Goal: Use online tool/utility: Utilize a website feature to perform a specific function

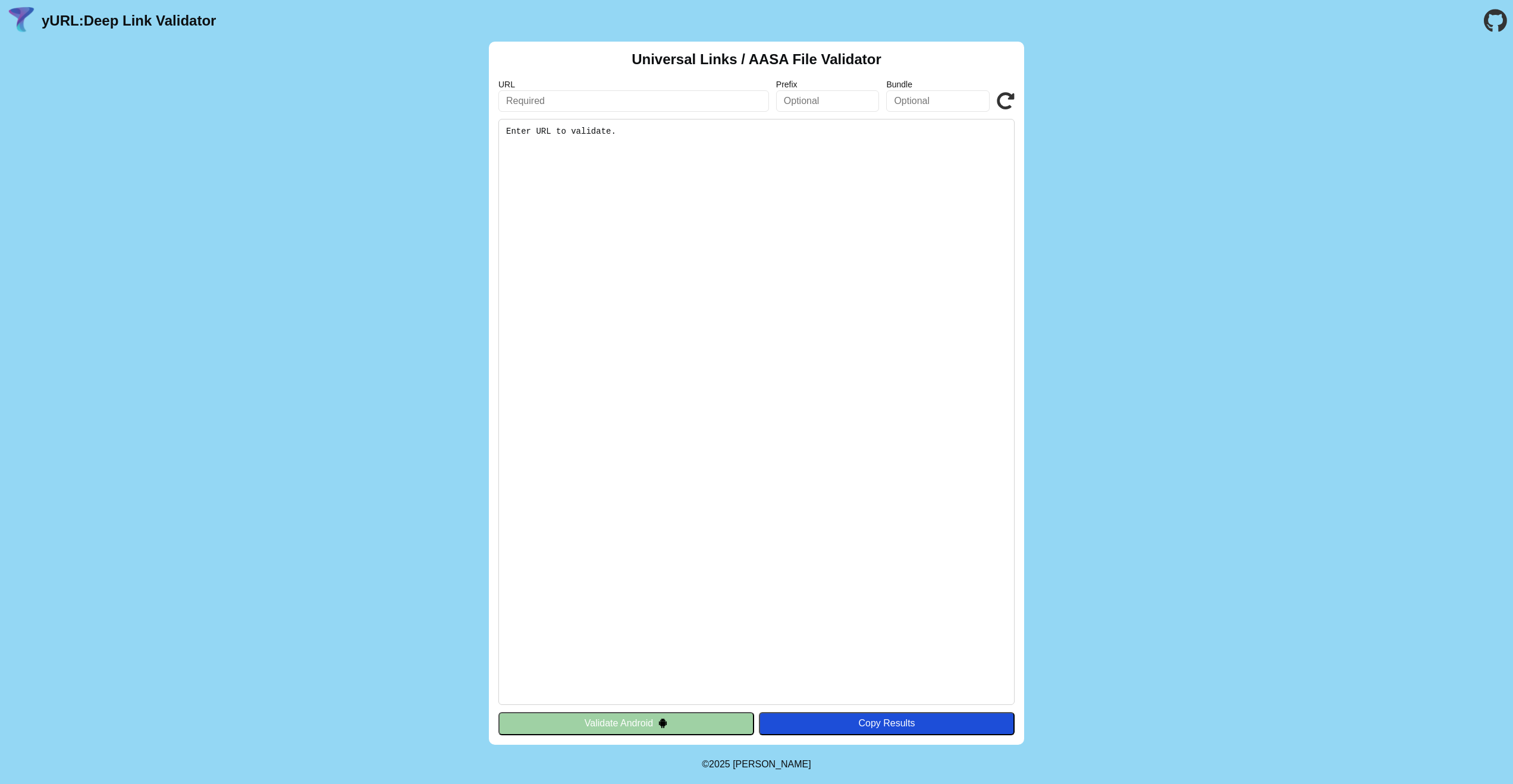
click at [565, 103] on input "text" at bounding box center [633, 101] width 270 height 21
paste input "[URL][DOMAIN_NAME]"
type input "[URL][DOMAIN_NAME]"
click button "Validate" at bounding box center [0, 0] width 0 height 0
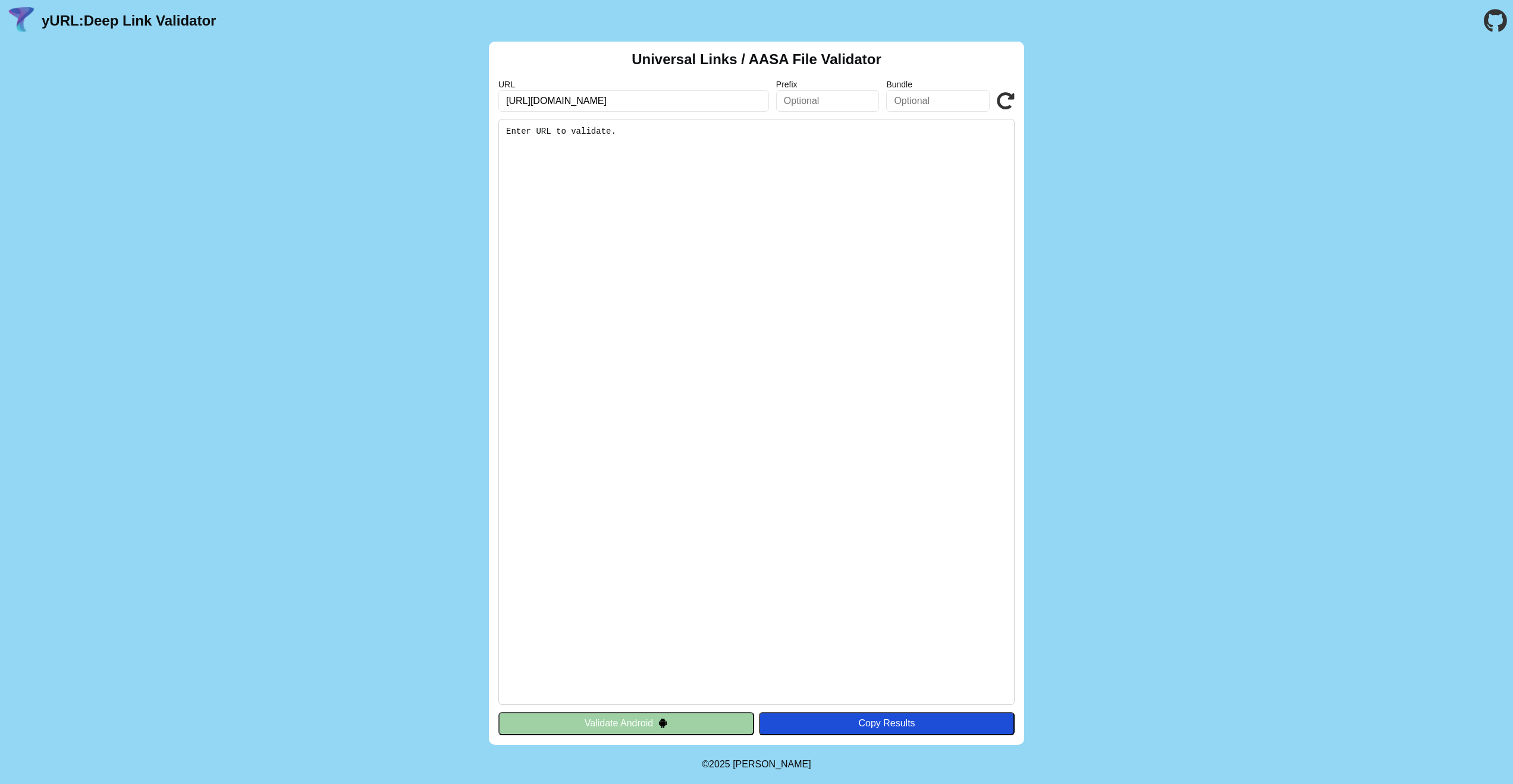
click at [1010, 96] on icon at bounding box center [1005, 101] width 18 height 18
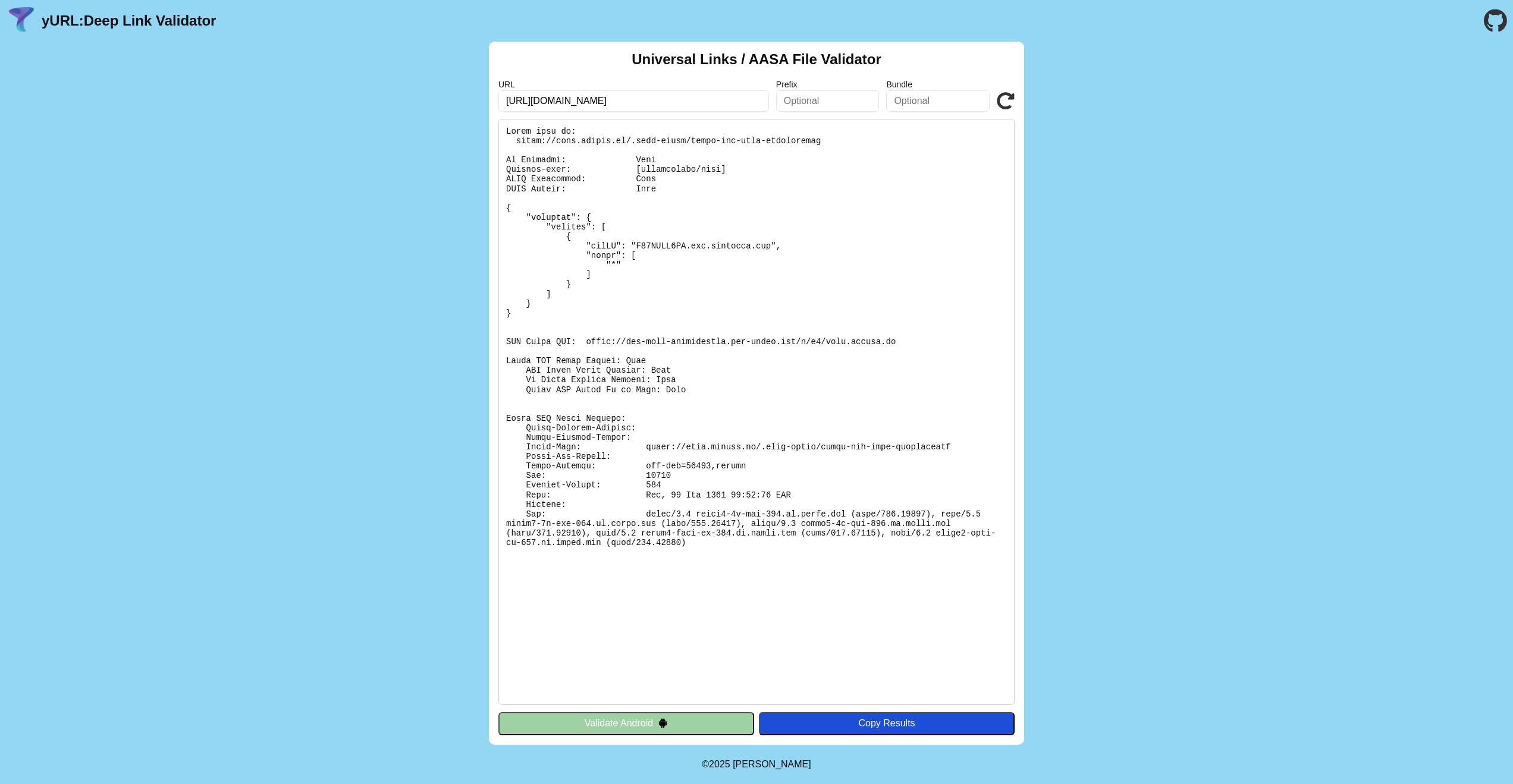
drag, startPoint x: 1164, startPoint y: 276, endPoint x: 1054, endPoint y: 282, distance: 110.2
click at [1164, 276] on div "Universal Links / AASA File Validator URL [URL][DOMAIN_NAME] Prefix Bundle Vali…" at bounding box center [756, 394] width 1513 height 703
click at [1011, 99] on icon at bounding box center [1005, 101] width 18 height 18
click at [1005, 99] on icon at bounding box center [1005, 101] width 18 height 18
click at [670, 279] on pre at bounding box center [756, 412] width 516 height 586
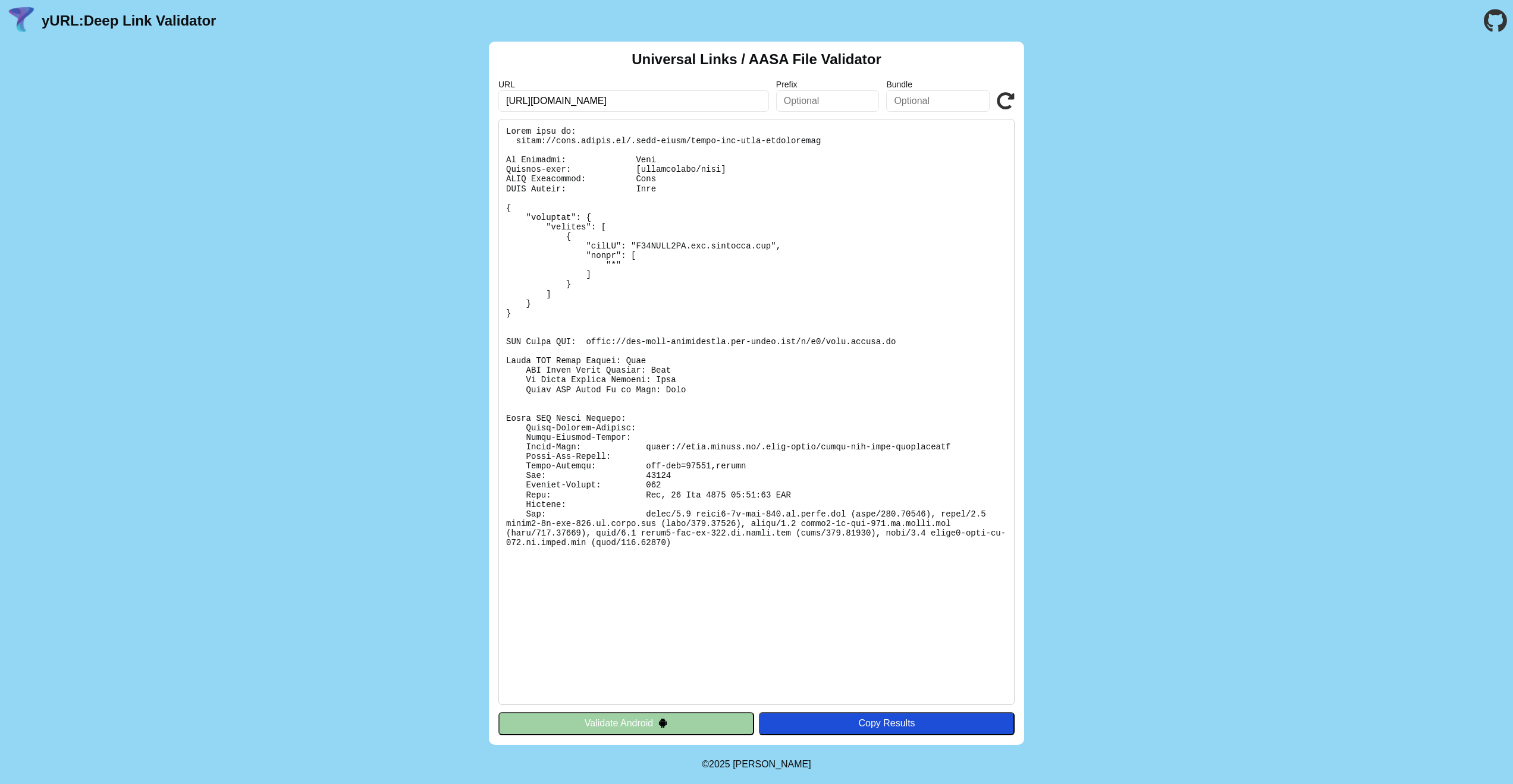
click at [629, 291] on pre at bounding box center [756, 412] width 516 height 586
click at [1007, 97] on icon at bounding box center [1005, 101] width 18 height 18
click at [1003, 98] on icon at bounding box center [1005, 101] width 18 height 18
click at [586, 524] on pre at bounding box center [756, 412] width 516 height 586
click at [563, 512] on pre at bounding box center [756, 412] width 516 height 586
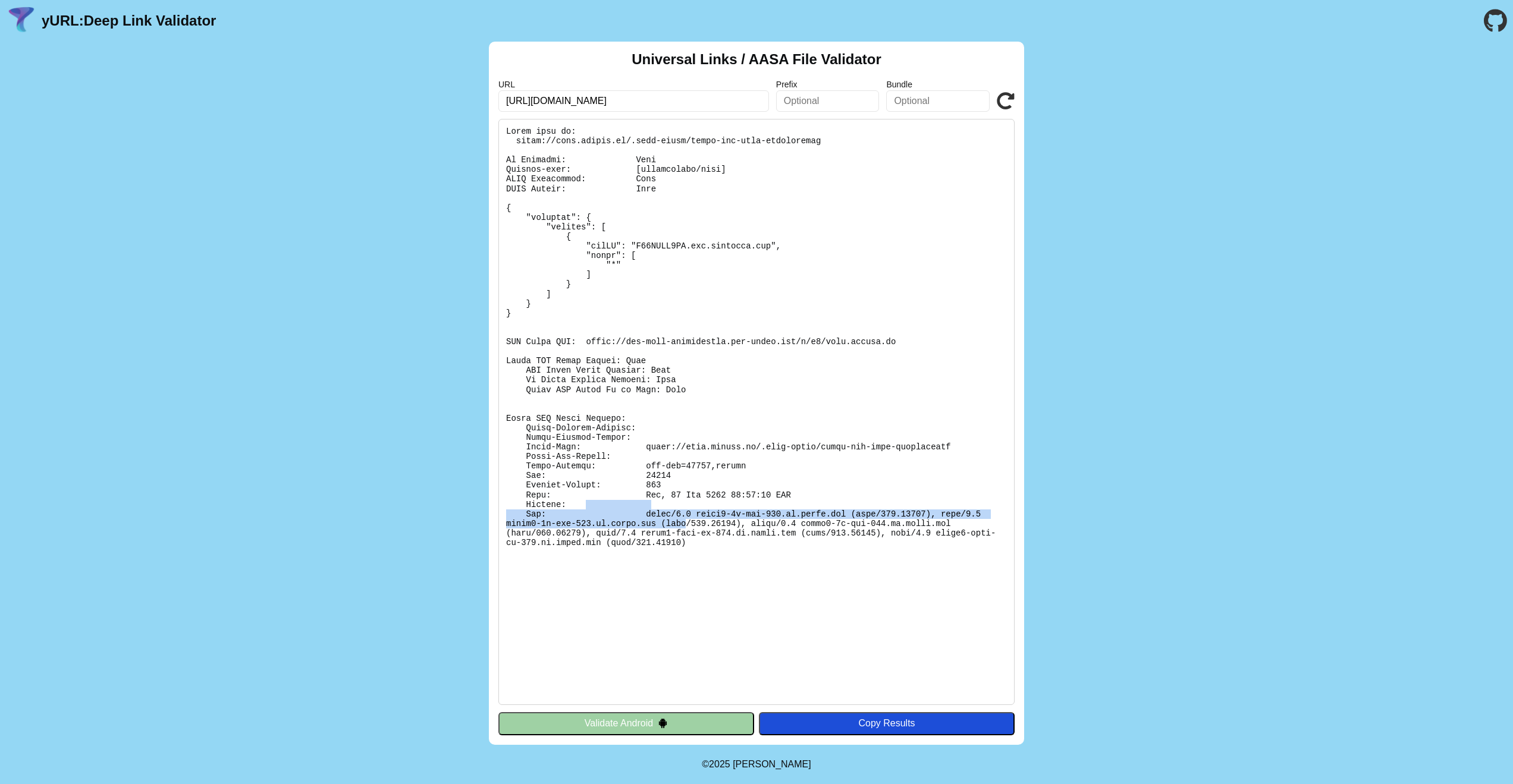
drag, startPoint x: 582, startPoint y: 506, endPoint x: 687, endPoint y: 524, distance: 106.5
click at [687, 524] on pre at bounding box center [756, 412] width 516 height 586
click at [696, 541] on pre at bounding box center [756, 412] width 516 height 586
click at [703, 575] on pre at bounding box center [756, 412] width 516 height 586
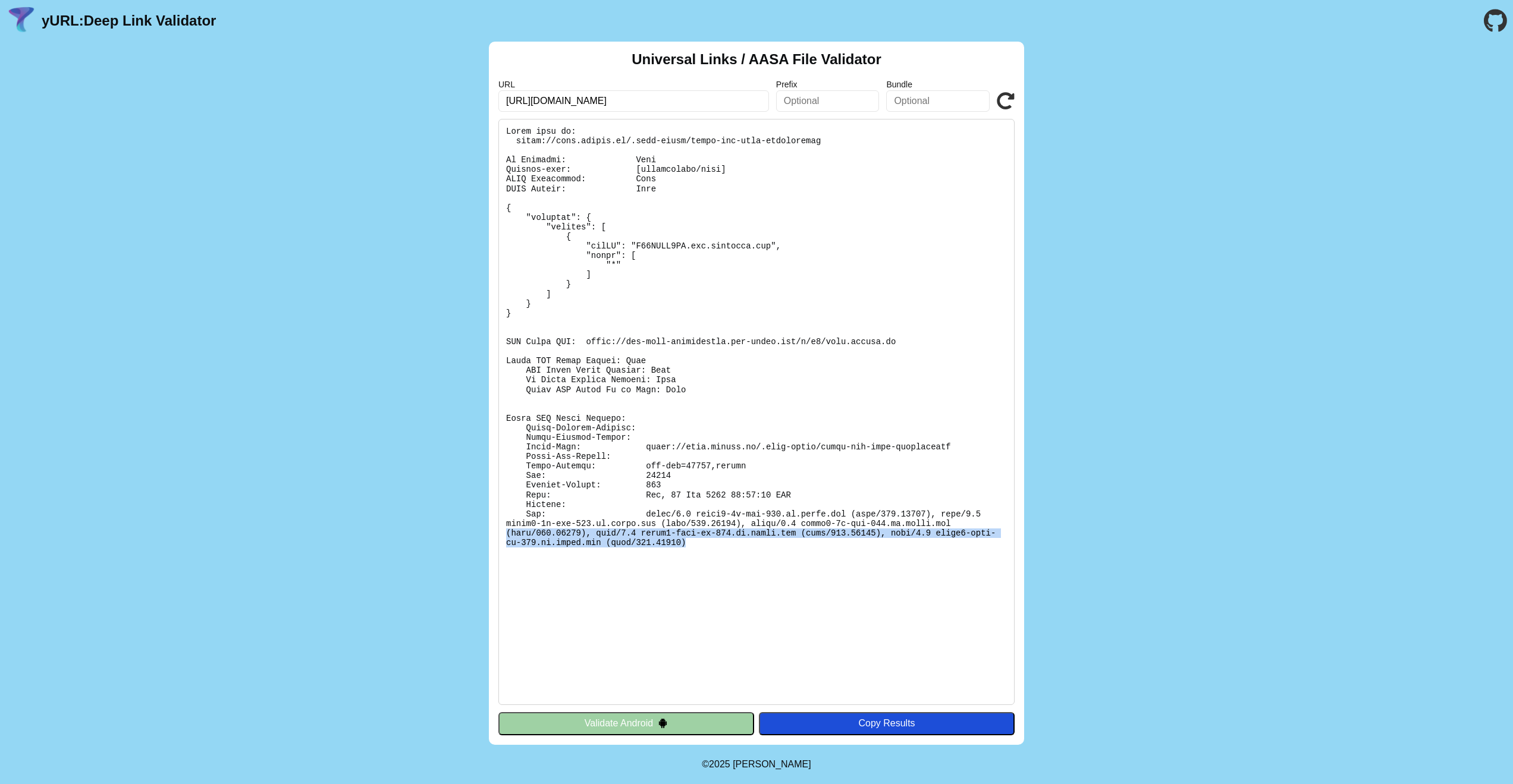
drag, startPoint x: 696, startPoint y: 546, endPoint x: 491, endPoint y: 529, distance: 205.7
click at [491, 529] on div "Universal Links / AASA File Validator URL https://book.yunpub.cn/apple-app-site…" at bounding box center [756, 394] width 535 height 703
click at [563, 561] on pre at bounding box center [756, 412] width 516 height 586
click at [578, 345] on pre at bounding box center [756, 412] width 516 height 586
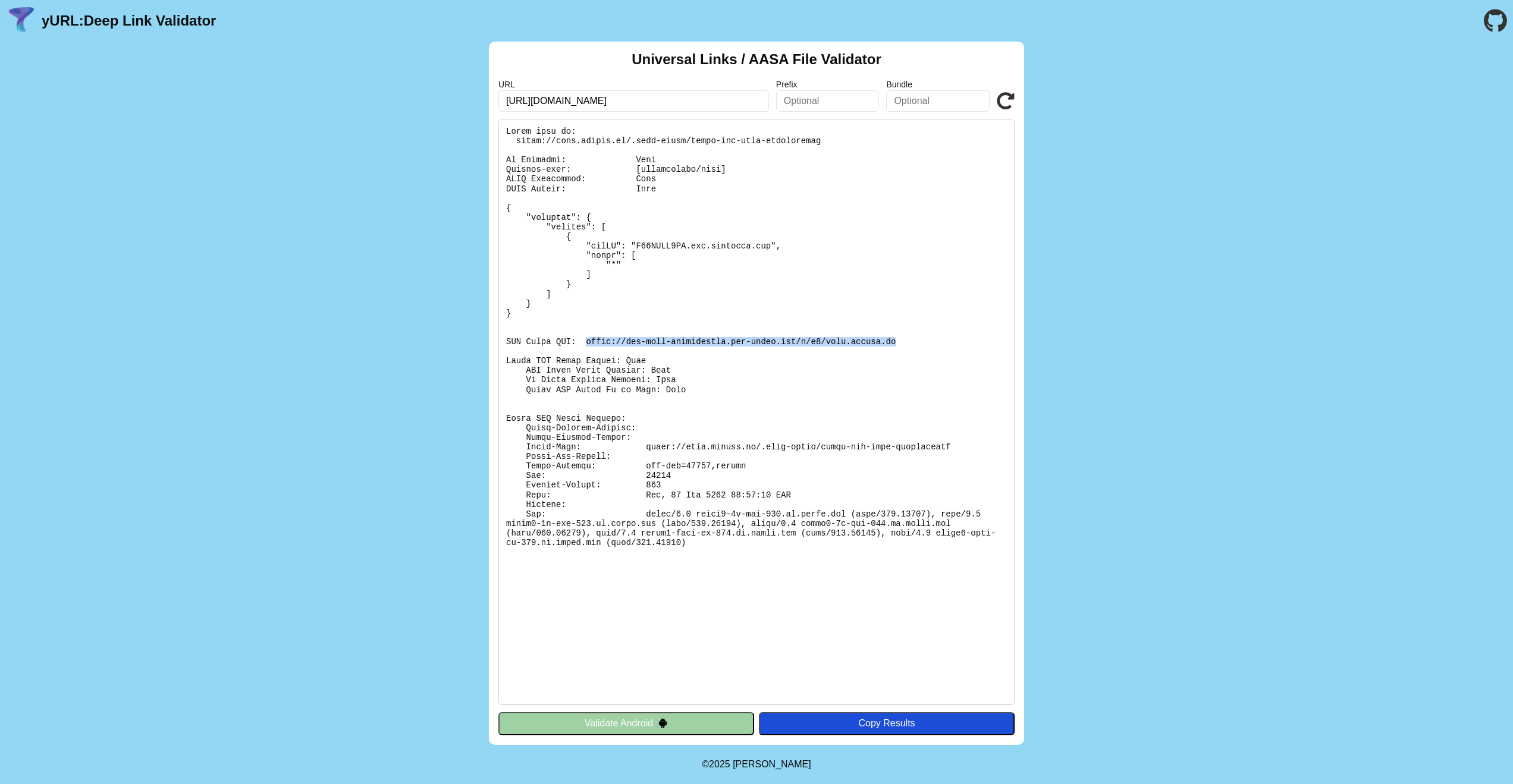
drag, startPoint x: 587, startPoint y: 339, endPoint x: 930, endPoint y: 337, distance: 343.0
click at [930, 337] on pre at bounding box center [756, 412] width 516 height 586
copy pre "https://app-site-association.cdn-apple.com/a/v1/book.yunpub.cn"
click at [930, 337] on pre at bounding box center [756, 412] width 516 height 586
click at [1007, 101] on icon at bounding box center [1005, 101] width 18 height 18
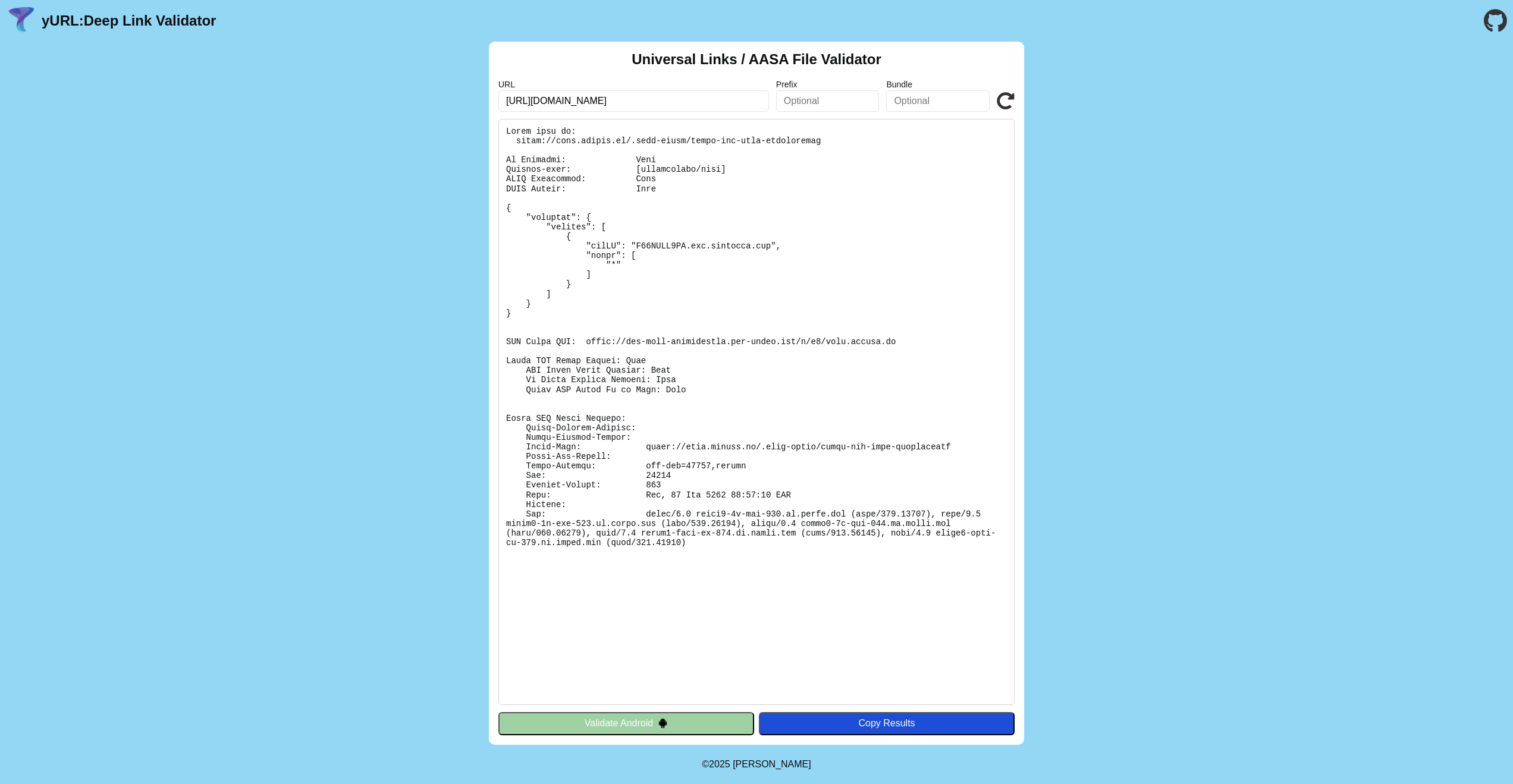
click at [1002, 100] on icon at bounding box center [1005, 101] width 18 height 18
click at [645, 442] on pre at bounding box center [756, 412] width 516 height 586
drag, startPoint x: 645, startPoint y: 442, endPoint x: 965, endPoint y: 447, distance: 320.0
click at [965, 447] on pre at bounding box center [756, 412] width 516 height 586
copy pre "https://book.yunpub.cn/.well-known/apple-app-site-association"
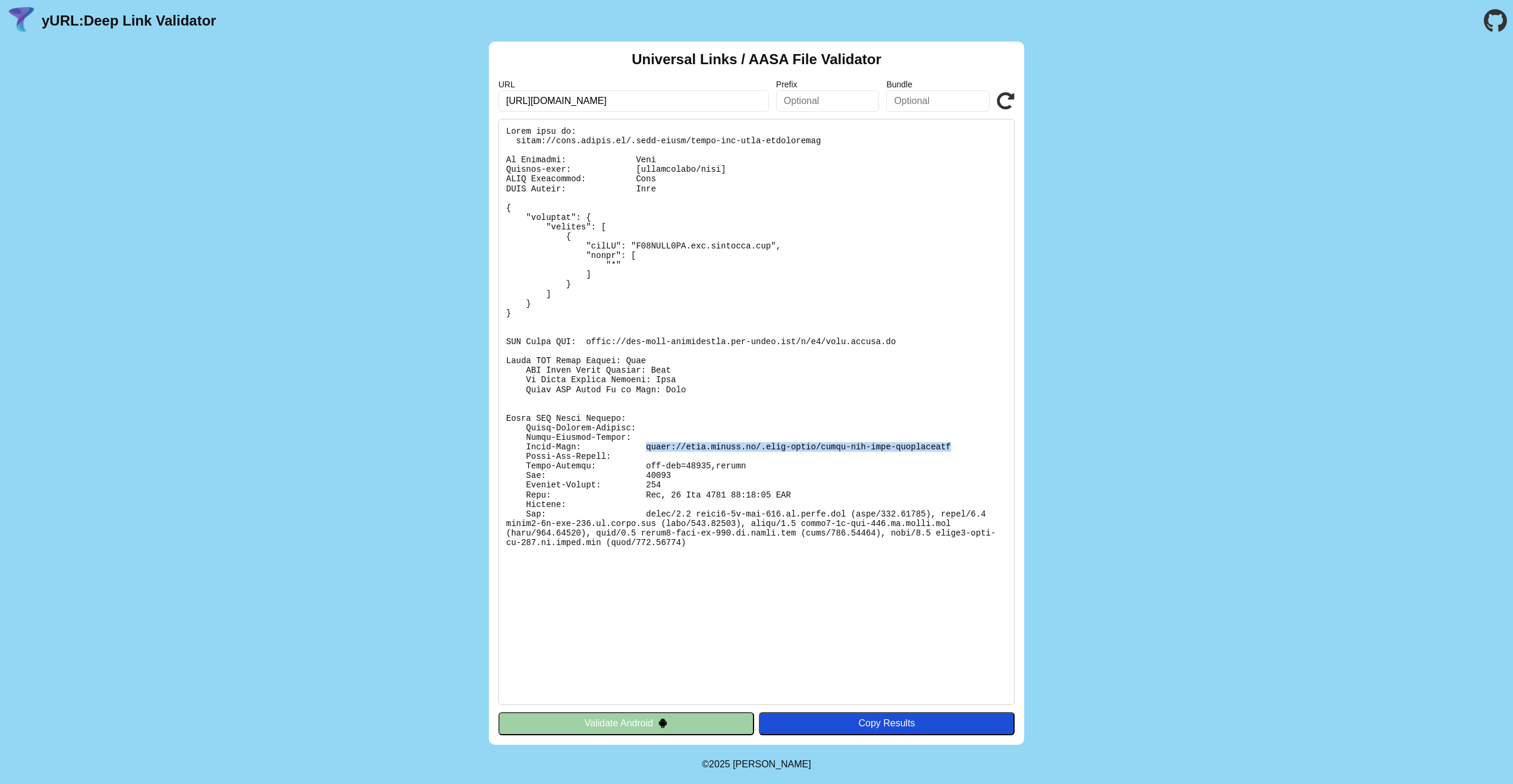
click at [965, 447] on pre at bounding box center [756, 412] width 516 height 586
click at [638, 722] on button "Validate Android" at bounding box center [626, 723] width 256 height 23
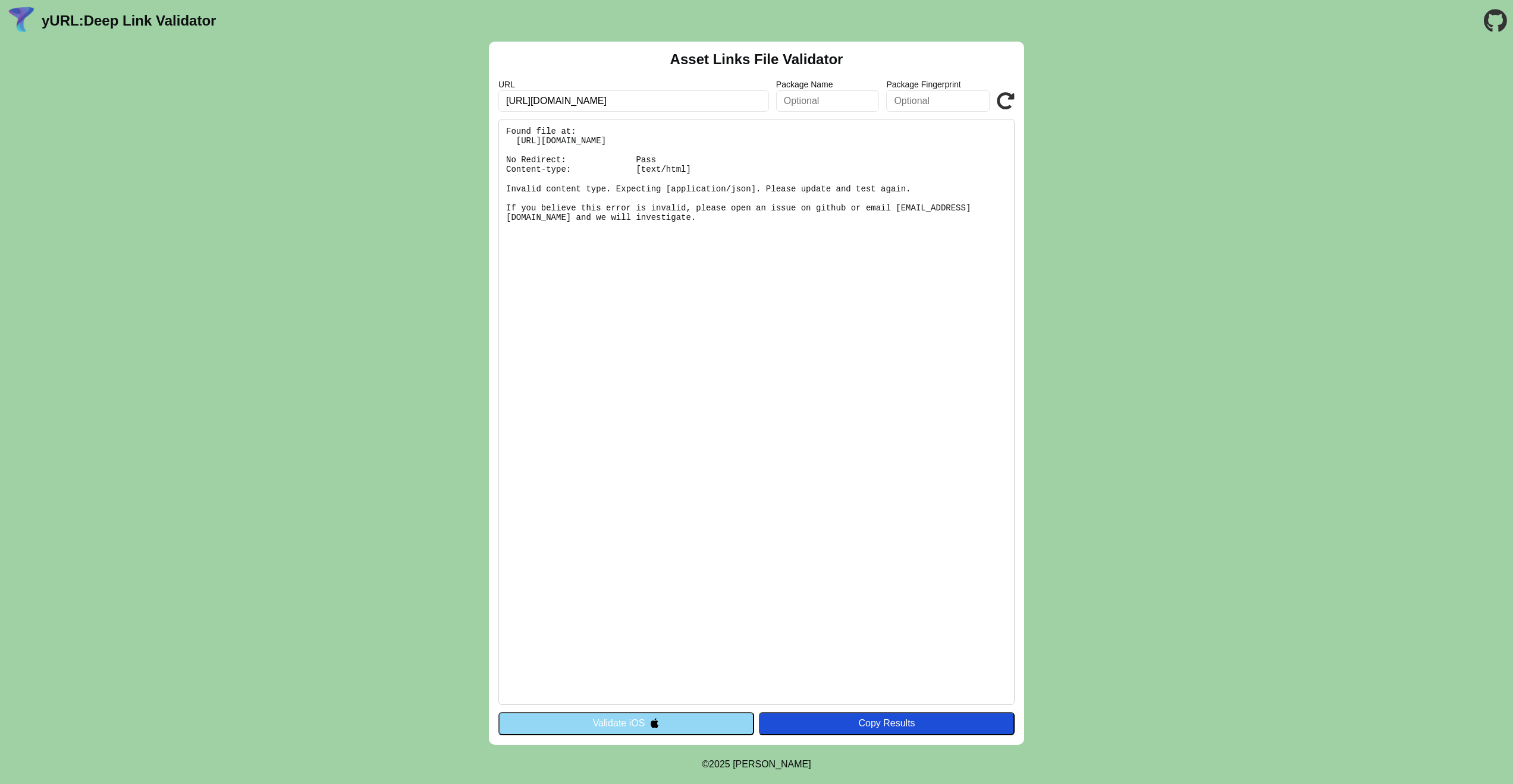
click at [886, 725] on div "Copy Results" at bounding box center [887, 723] width 244 height 11
click at [1013, 100] on icon at bounding box center [1005, 101] width 18 height 18
click at [1006, 101] on icon at bounding box center [1005, 101] width 18 height 18
click at [1007, 98] on icon at bounding box center [1005, 101] width 18 height 18
drag, startPoint x: 732, startPoint y: 97, endPoint x: 480, endPoint y: 94, distance: 252.0
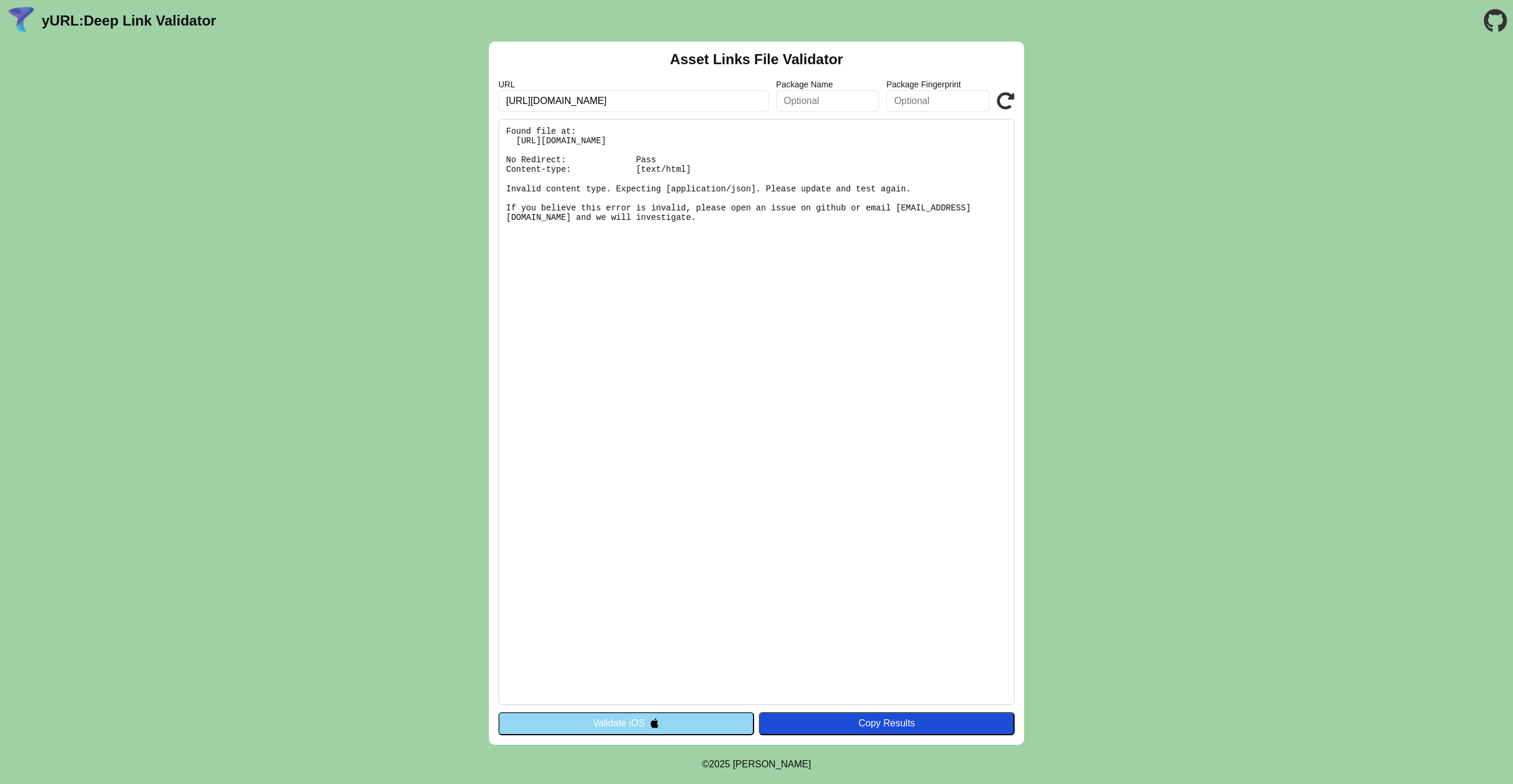
click at [480, 94] on div "Asset Links File Validator URL [URL][DOMAIN_NAME] Package Name Package Fingerpr…" at bounding box center [756, 394] width 1513 height 703
paste input "[DOMAIN_NAME][URL][DOMAIN_NAME]"
type input "[URL][DOMAIN_NAME]"
click at [742, 101] on input "[URL][DOMAIN_NAME]" at bounding box center [633, 101] width 270 height 21
click button "Validate" at bounding box center [0, 0] width 0 height 0
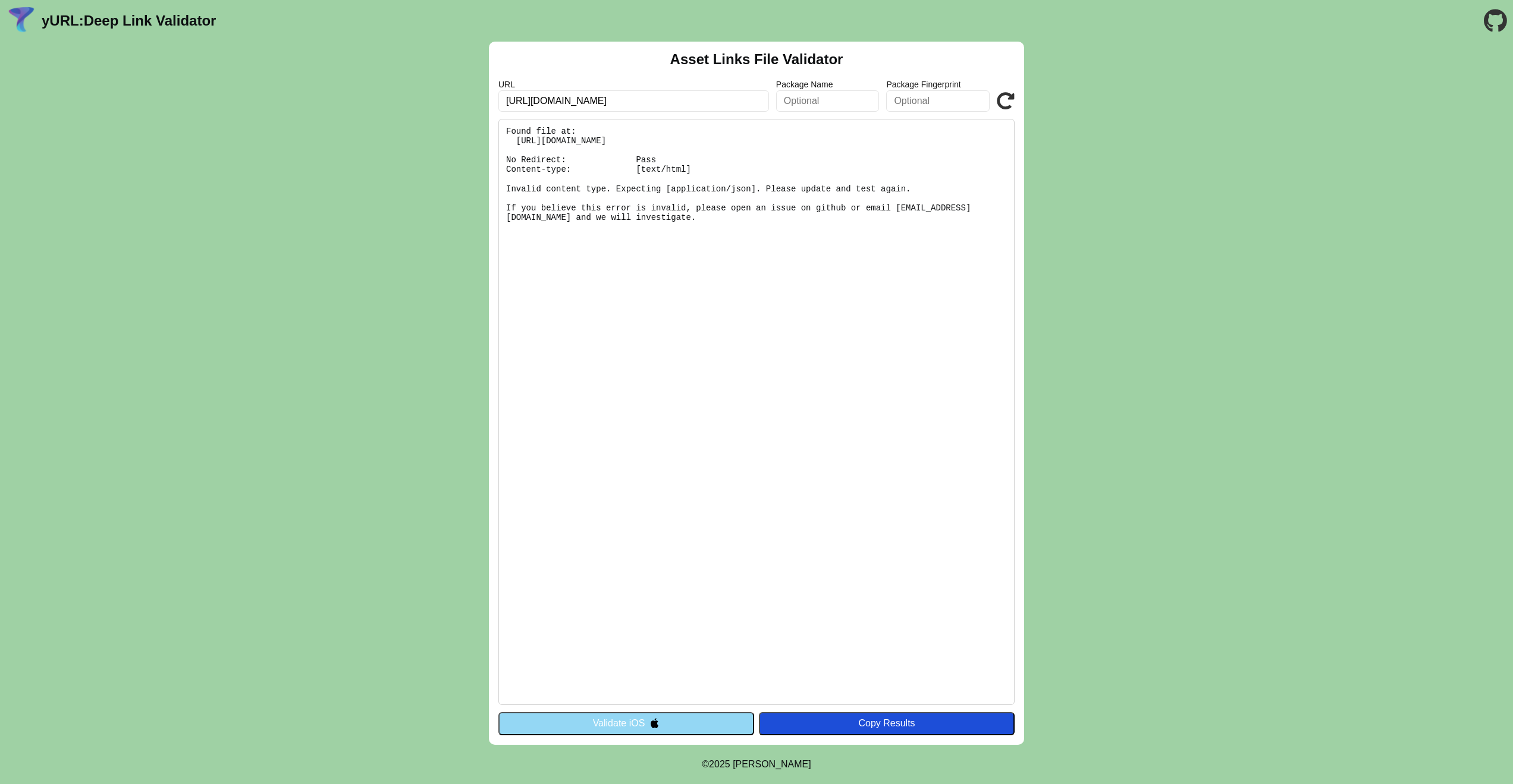
drag, startPoint x: 720, startPoint y: 101, endPoint x: 470, endPoint y: 100, distance: 250.0
click at [470, 100] on div "Asset Links File Validator URL [URL][DOMAIN_NAME] Package Name Package Fingerpr…" at bounding box center [756, 394] width 1513 height 703
click at [762, 387] on pre "Found file at: [URL][DOMAIN_NAME] No Redirect: Pass Content-type: [text/html] I…" at bounding box center [756, 412] width 516 height 586
